Goal: Transaction & Acquisition: Purchase product/service

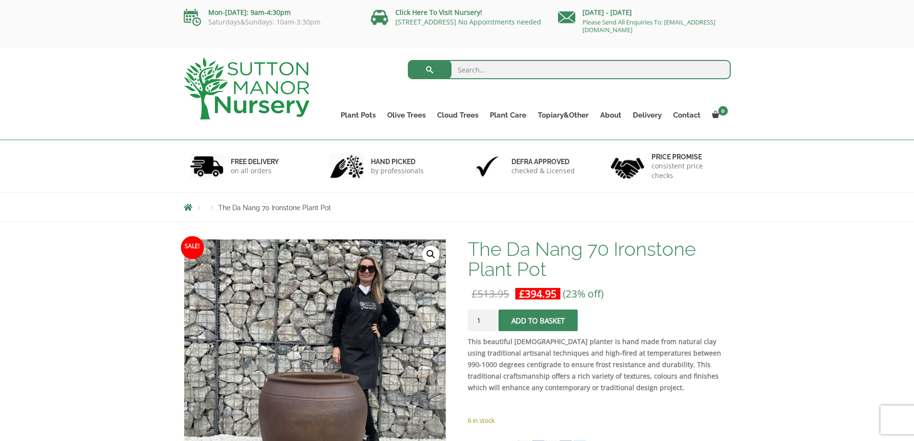
click at [481, 65] on input "search" at bounding box center [569, 69] width 323 height 19
type input "da nang"
click at [408, 60] on button "submit" at bounding box center [430, 69] width 44 height 19
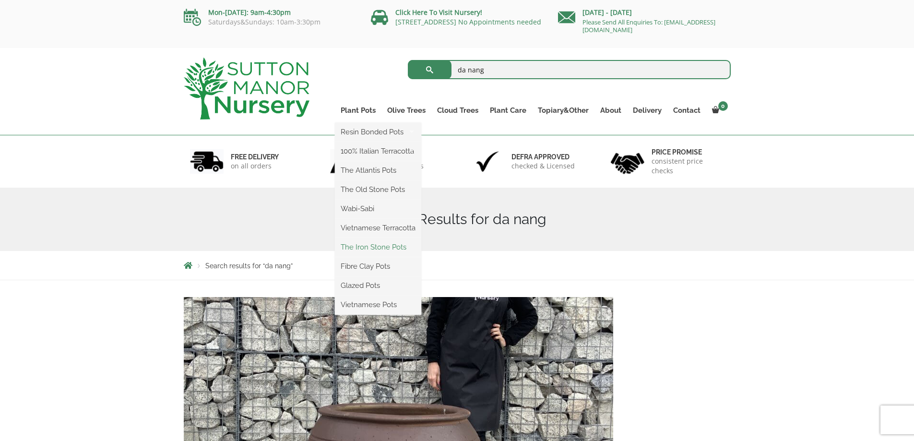
click at [375, 248] on link "The Iron Stone Pots" at bounding box center [378, 247] width 86 height 14
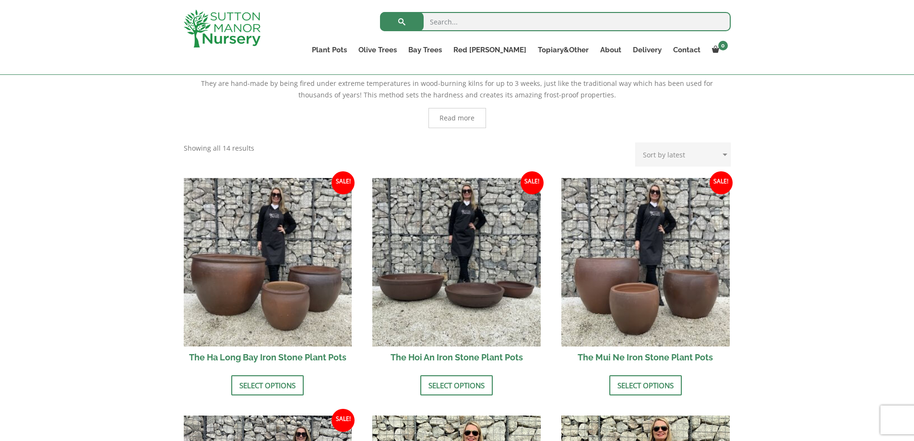
scroll to position [240, 0]
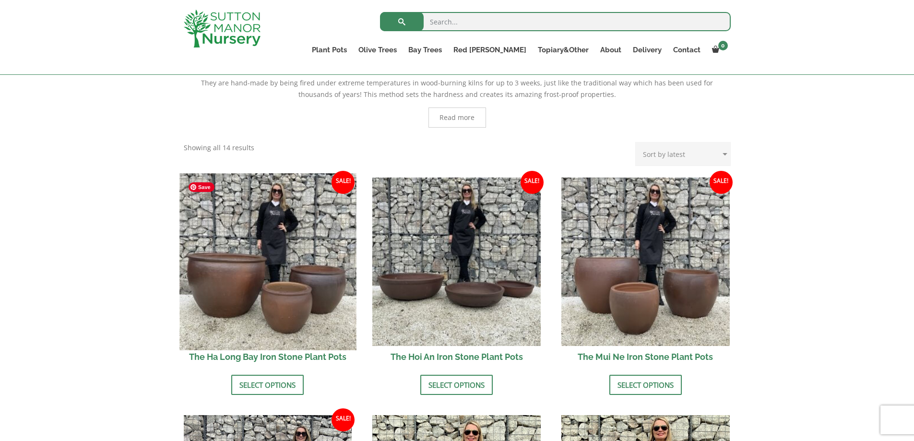
click at [270, 242] on img at bounding box center [267, 261] width 177 height 177
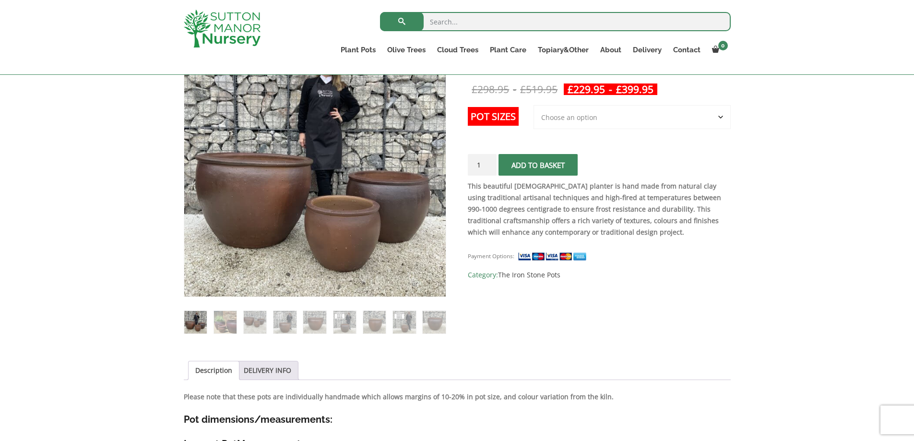
scroll to position [175, 0]
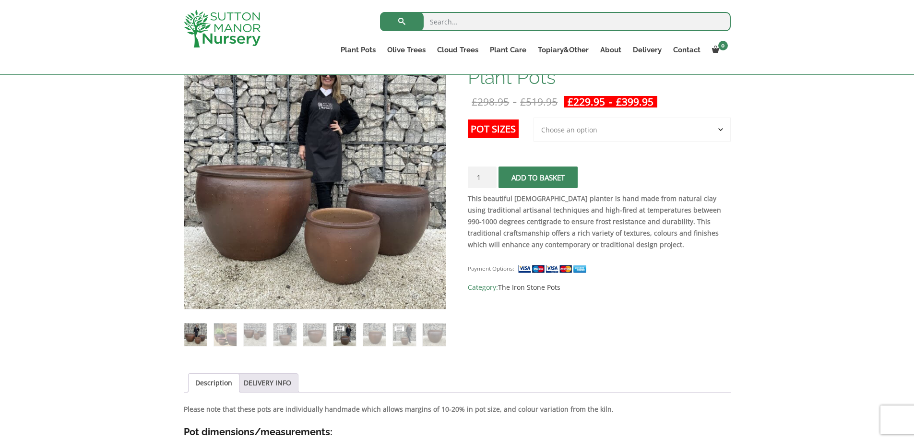
click at [346, 340] on img at bounding box center [345, 334] width 23 height 23
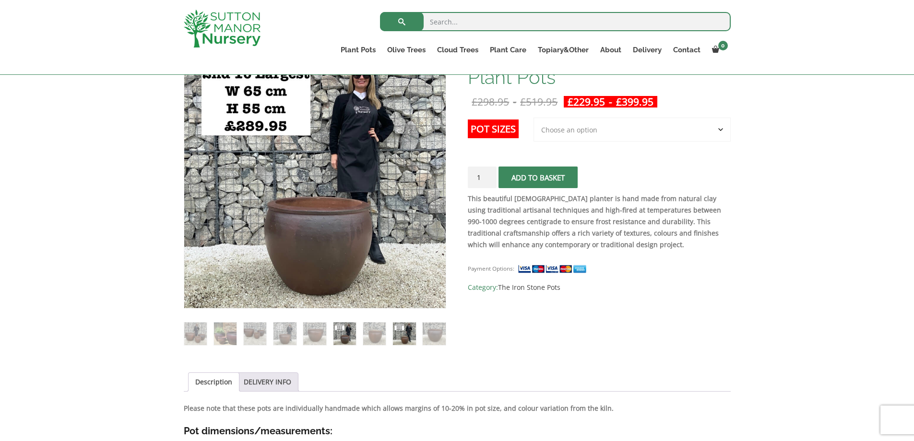
click at [396, 331] on img at bounding box center [404, 333] width 23 height 23
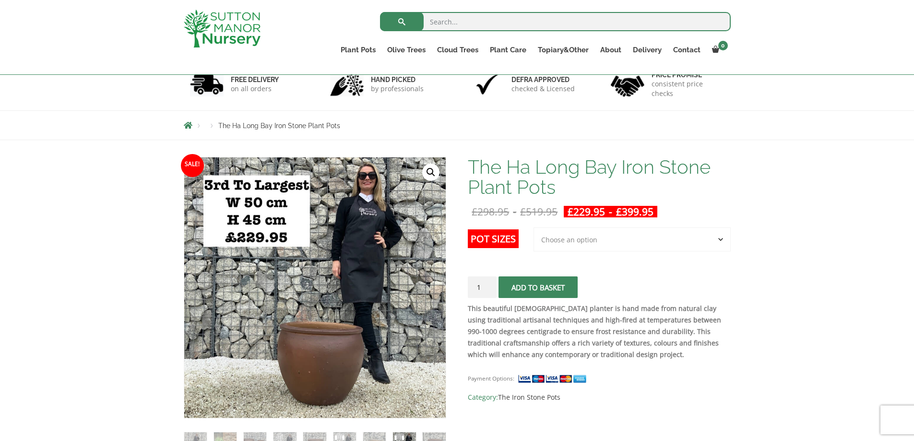
scroll to position [127, 0]
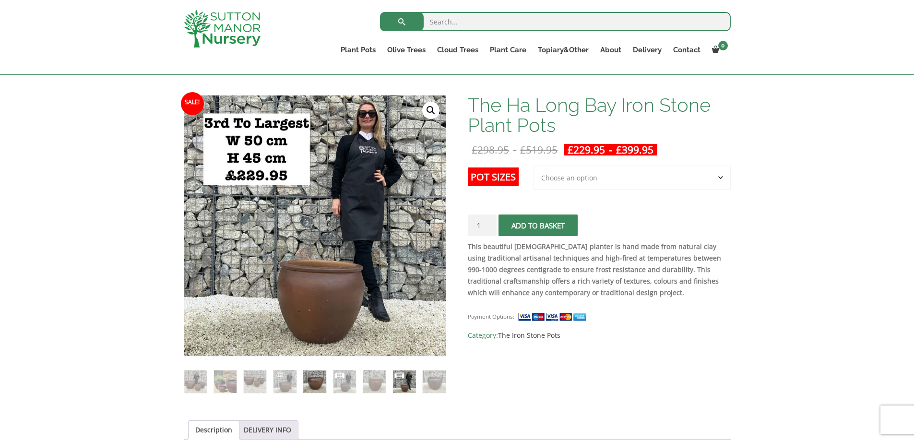
click at [320, 380] on img at bounding box center [314, 381] width 23 height 23
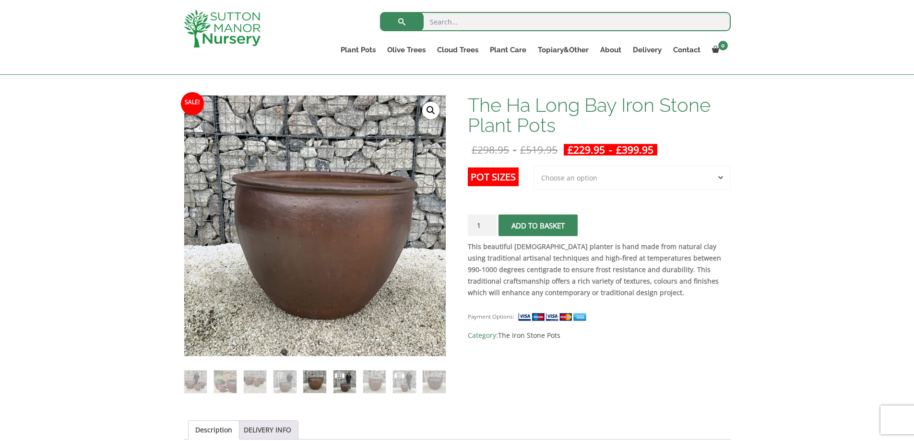
click at [344, 382] on img at bounding box center [345, 381] width 23 height 23
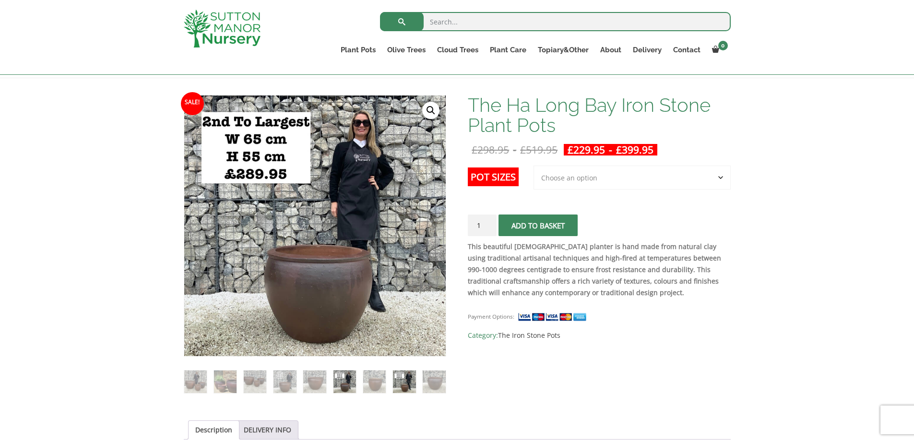
click at [407, 385] on img at bounding box center [404, 381] width 23 height 23
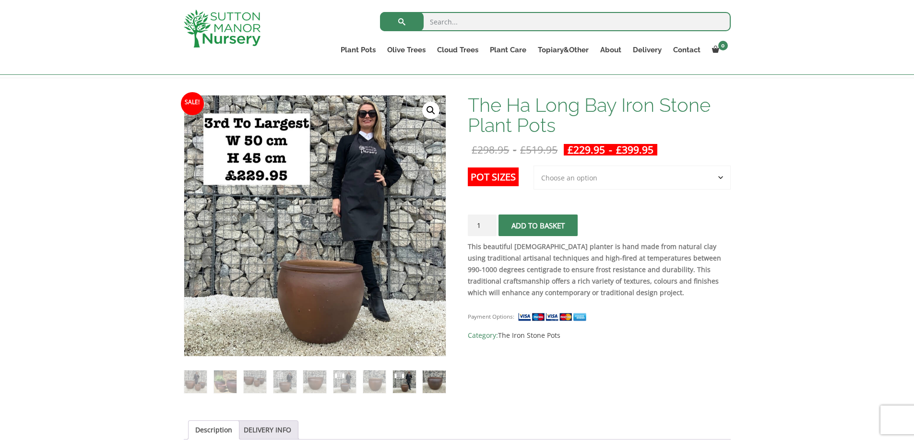
click at [437, 382] on img at bounding box center [434, 381] width 23 height 23
